Goal: Information Seeking & Learning: Learn about a topic

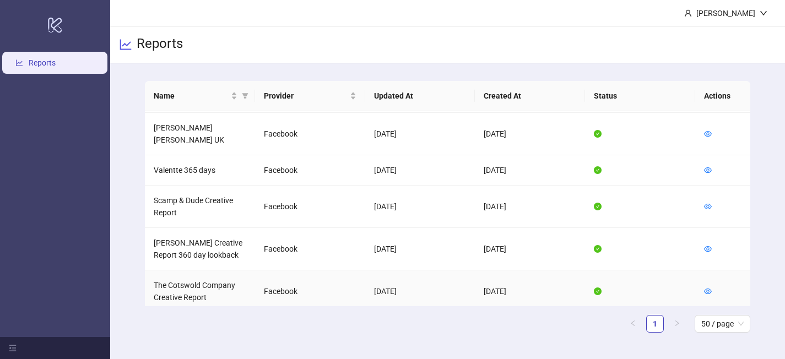
scroll to position [484, 0]
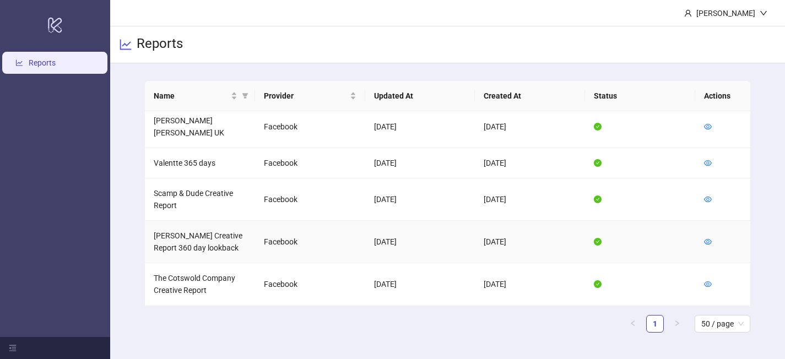
click at [712, 221] on td at bounding box center [722, 242] width 55 height 42
click at [710, 238] on icon "eye" at bounding box center [708, 242] width 8 height 8
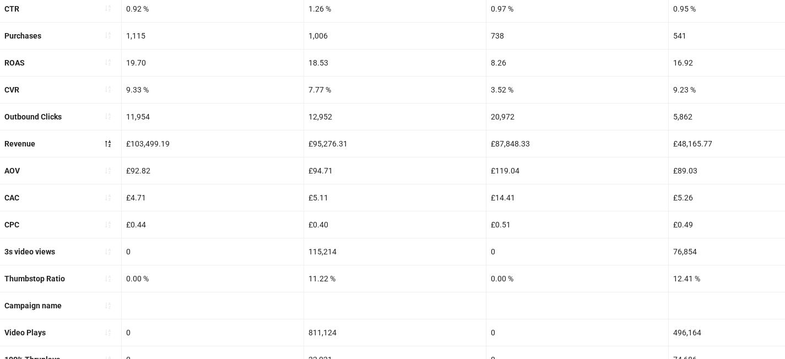
scroll to position [277, 0]
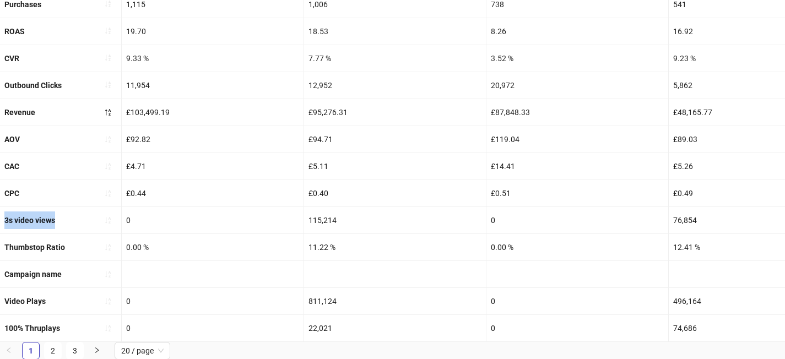
drag, startPoint x: 67, startPoint y: 215, endPoint x: 2, endPoint y: 215, distance: 65.0
click at [2, 215] on div "3s video views" at bounding box center [60, 220] width 121 height 26
copy b "3s video views"
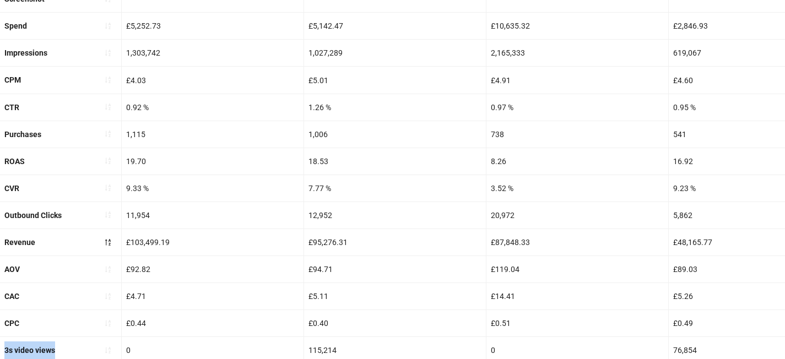
scroll to position [145, 0]
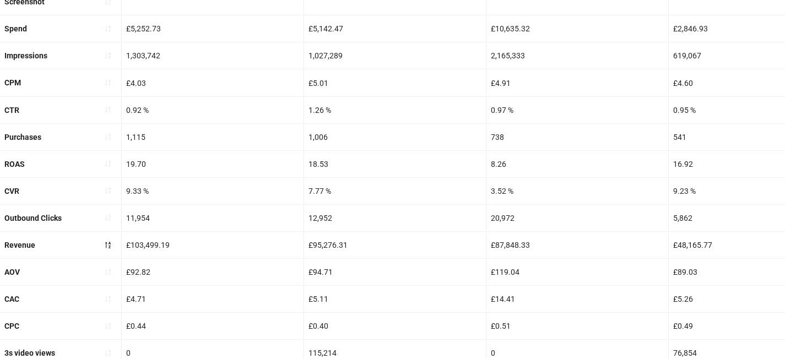
click at [287, 289] on div "£4.71" at bounding box center [213, 299] width 182 height 26
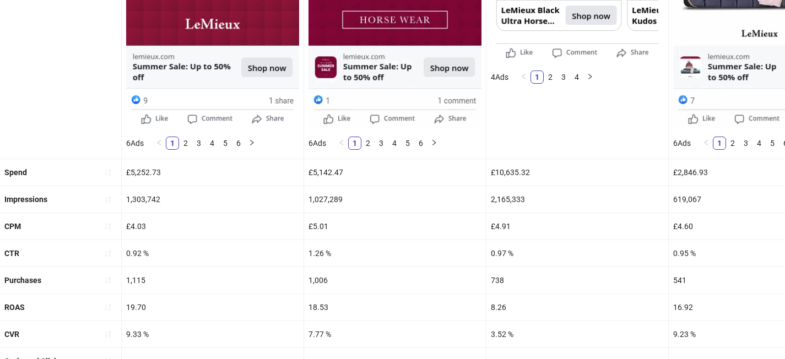
scroll to position [334, 0]
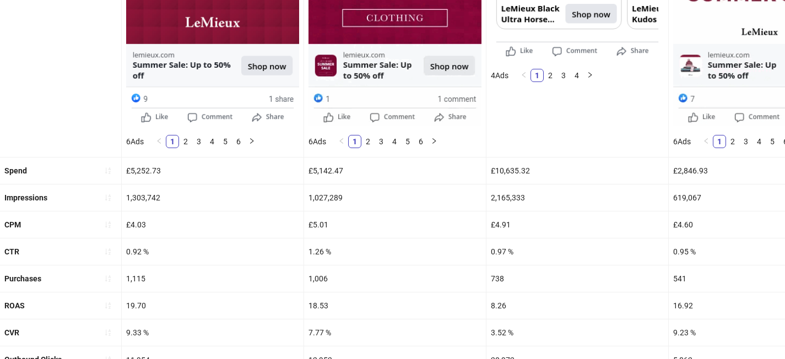
click at [72, 167] on div "Spend" at bounding box center [60, 170] width 121 height 26
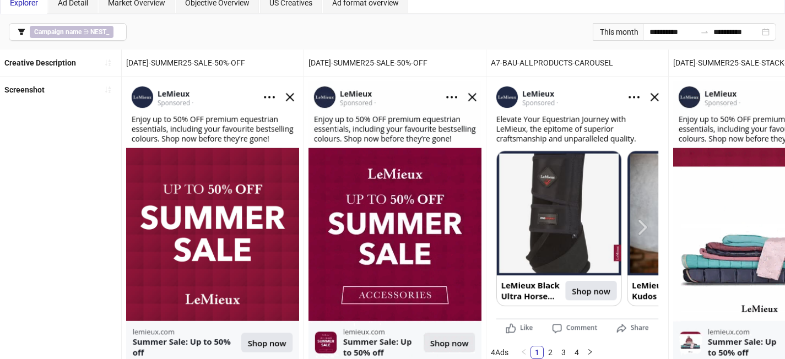
scroll to position [0, 0]
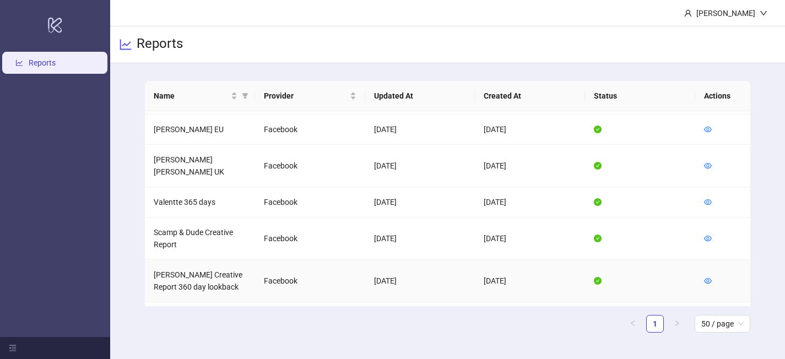
scroll to position [407, 0]
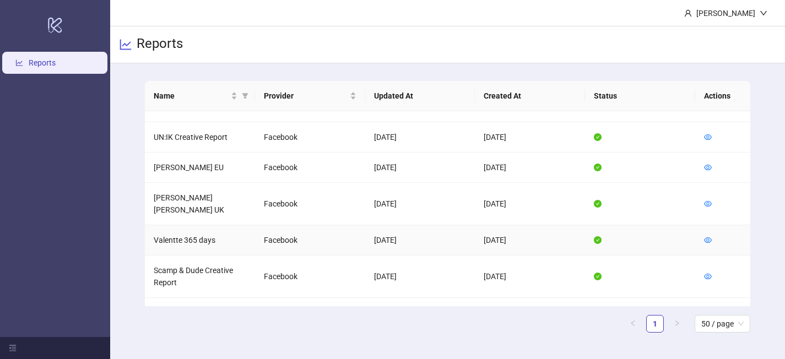
click at [700, 225] on td at bounding box center [722, 240] width 55 height 30
click at [706, 236] on icon "eye" at bounding box center [708, 240] width 8 height 8
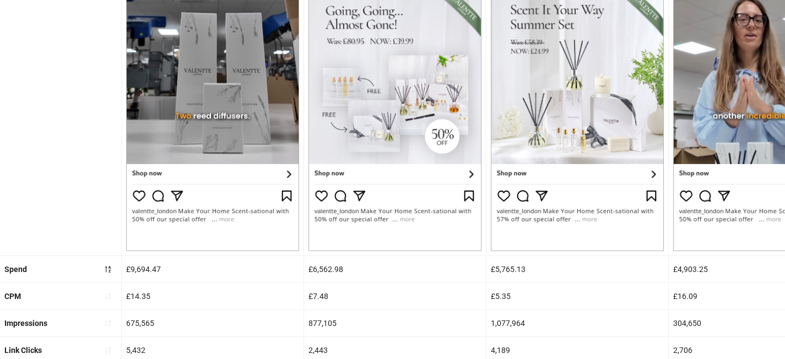
scroll to position [277, 0]
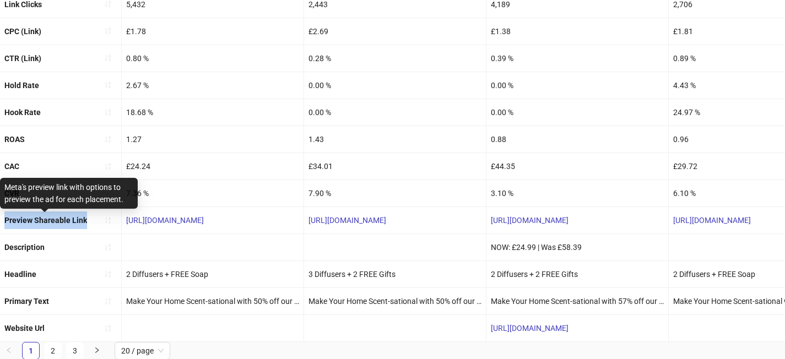
drag, startPoint x: 89, startPoint y: 219, endPoint x: 0, endPoint y: 220, distance: 89.2
click at [0, 220] on div "Preview Shareable Link" at bounding box center [60, 220] width 121 height 26
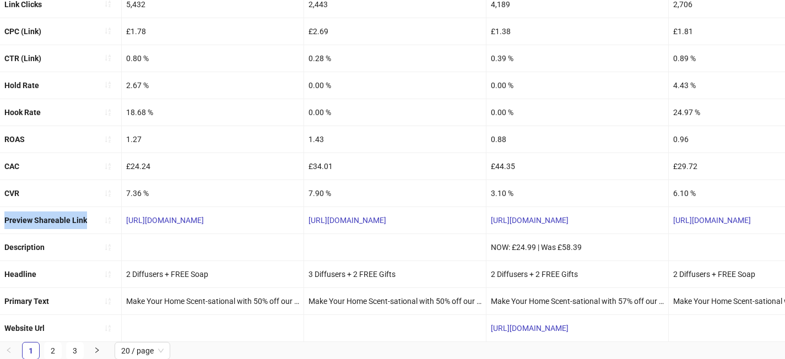
copy b "Preview Shareable Link"
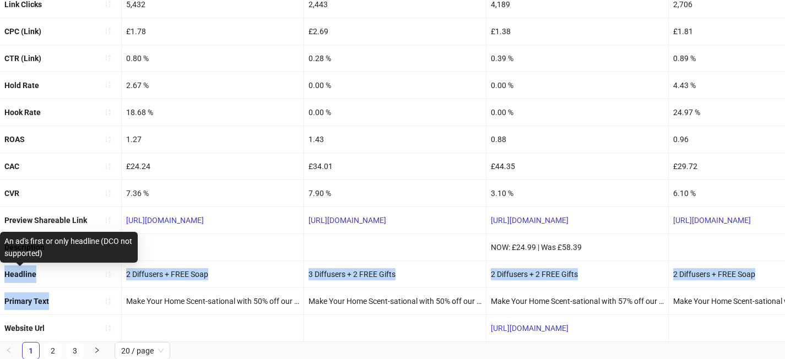
drag, startPoint x: 66, startPoint y: 300, endPoint x: 4, endPoint y: 274, distance: 67.1
click at [4, 274] on ul "Ad ID 6840931343272 6819042942272 6819089817672 6817022565472 6819104441872 684…" at bounding box center [392, 85] width 785 height 513
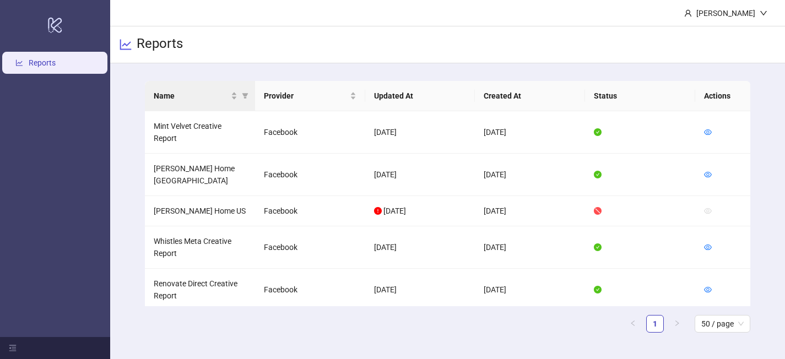
click at [226, 104] on th "Name" at bounding box center [200, 96] width 110 height 30
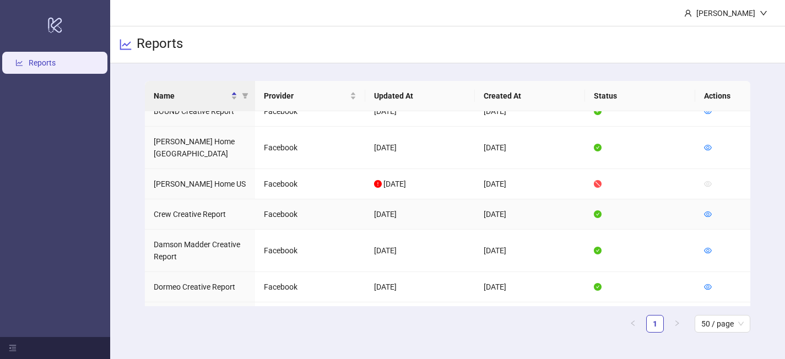
scroll to position [45, 0]
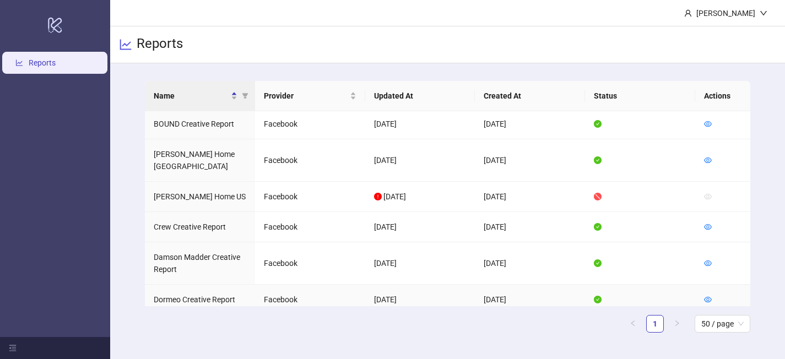
click at [215, 285] on td "Dormeo Creative Report" at bounding box center [200, 300] width 110 height 30
click at [708, 296] on icon "eye" at bounding box center [708, 300] width 8 height 8
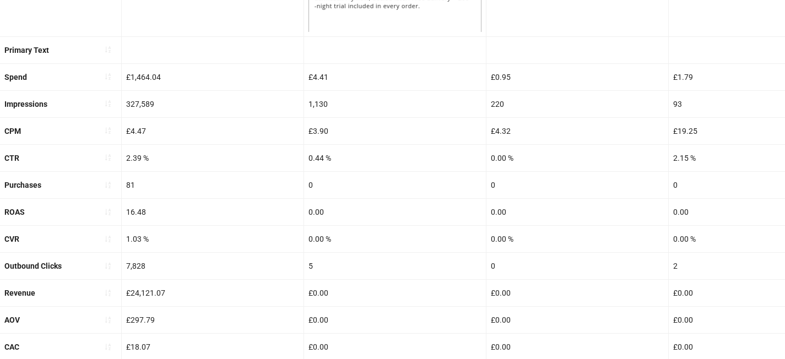
scroll to position [170, 0]
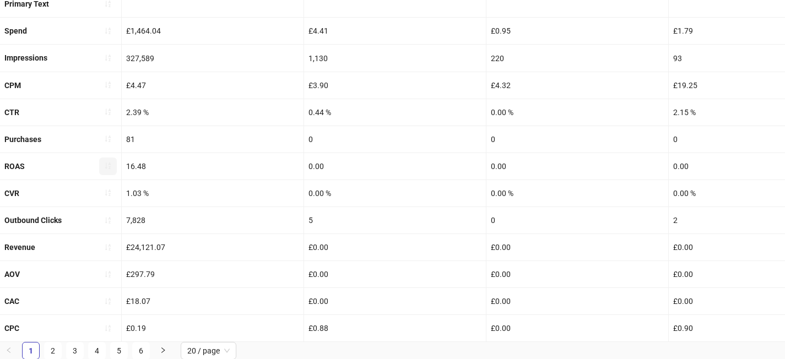
click at [110, 164] on icon "sort-ascending" at bounding box center [108, 166] width 6 height 7
click at [110, 167] on icon "sort-ascending" at bounding box center [108, 166] width 8 height 8
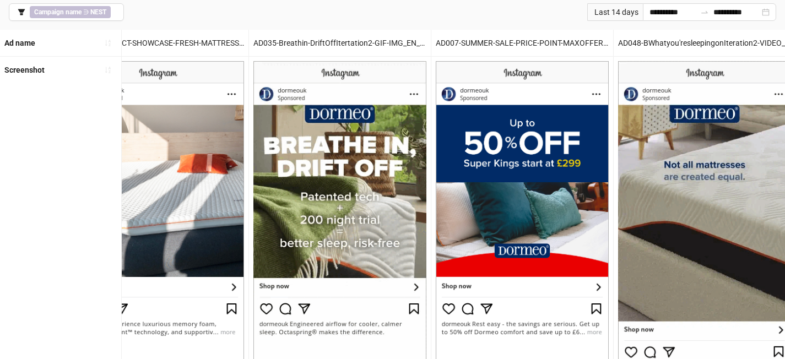
scroll to position [77, 0]
